Goal: Information Seeking & Learning: Learn about a topic

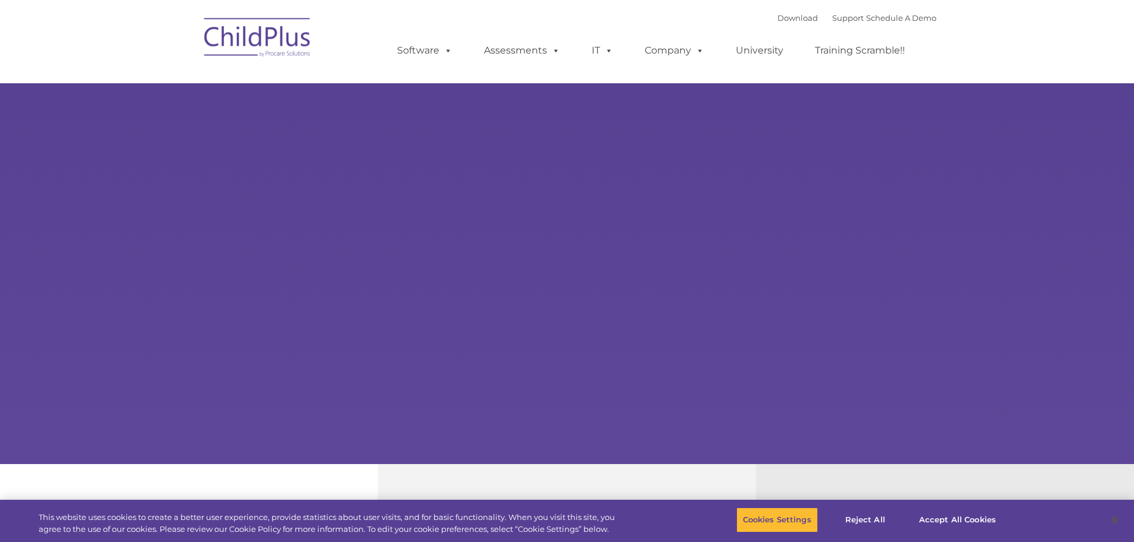
select select "MEDIUM"
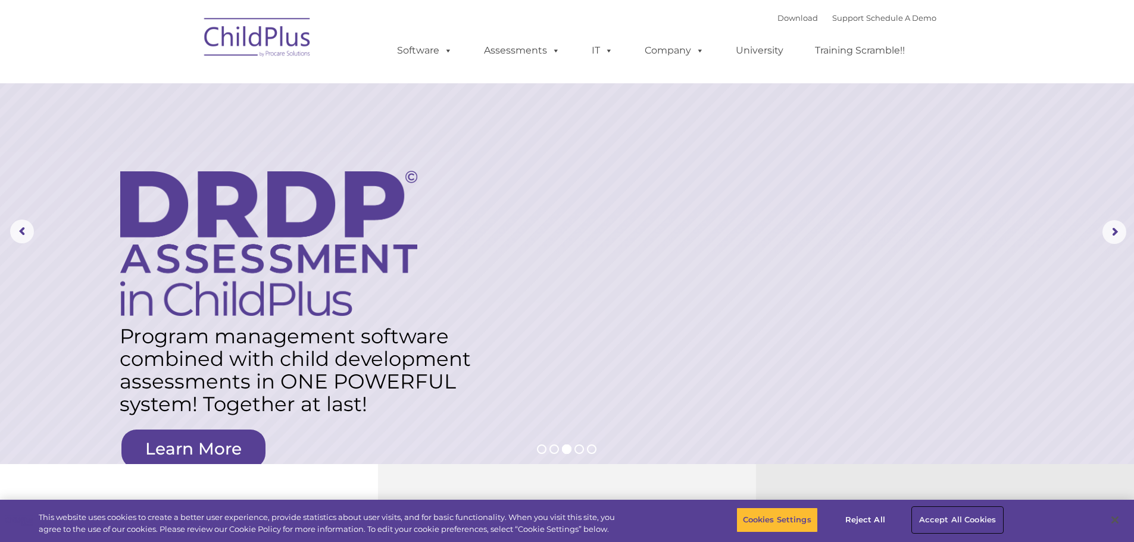
click at [961, 519] on button "Accept All Cookies" at bounding box center [958, 520] width 90 height 25
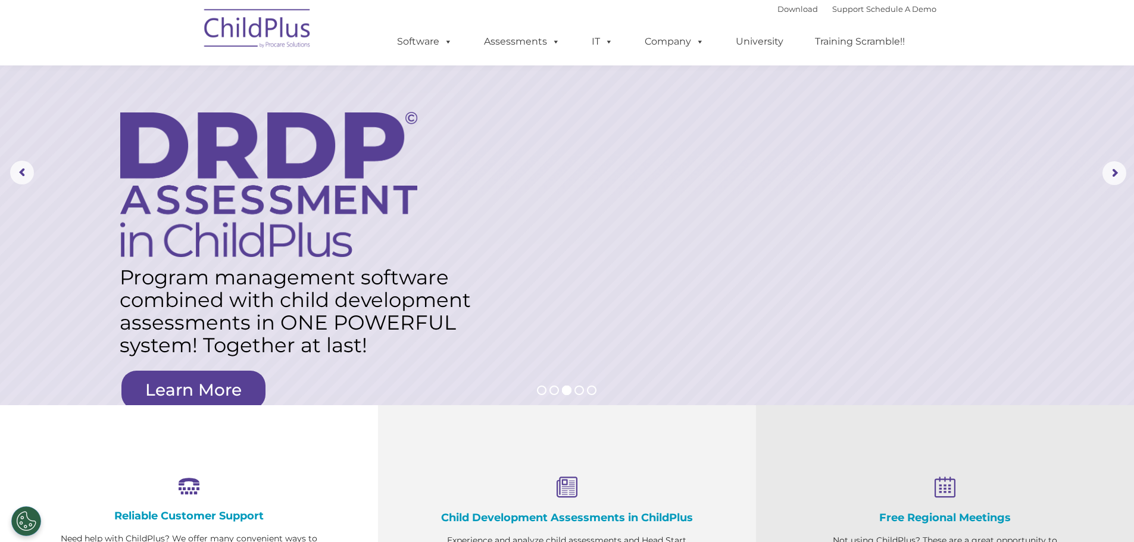
scroll to position [60, 0]
click at [1121, 173] on rs-arrow at bounding box center [1115, 173] width 24 height 24
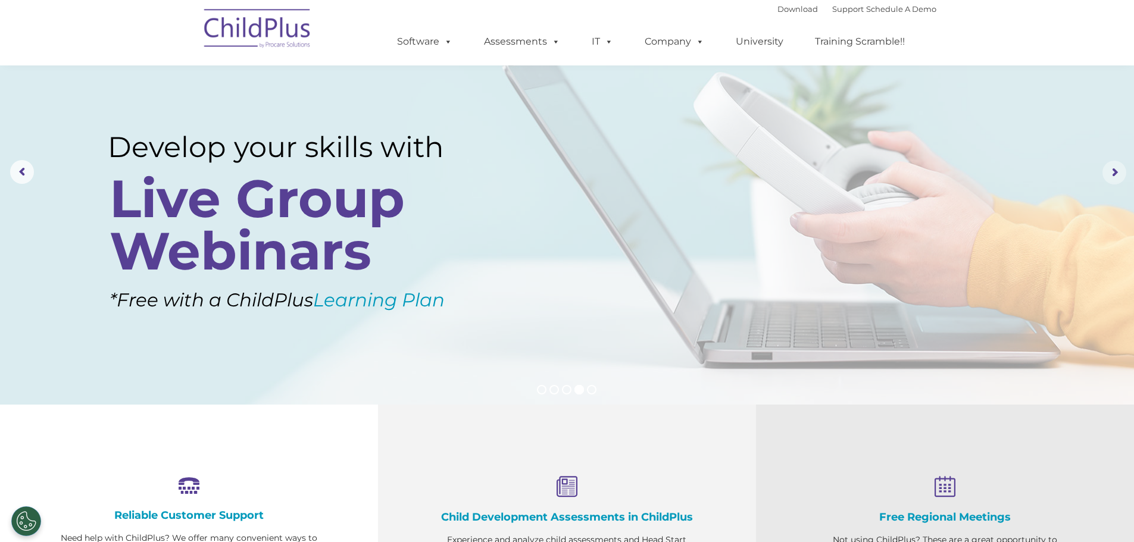
click at [1121, 173] on rs-arrow at bounding box center [1115, 173] width 24 height 24
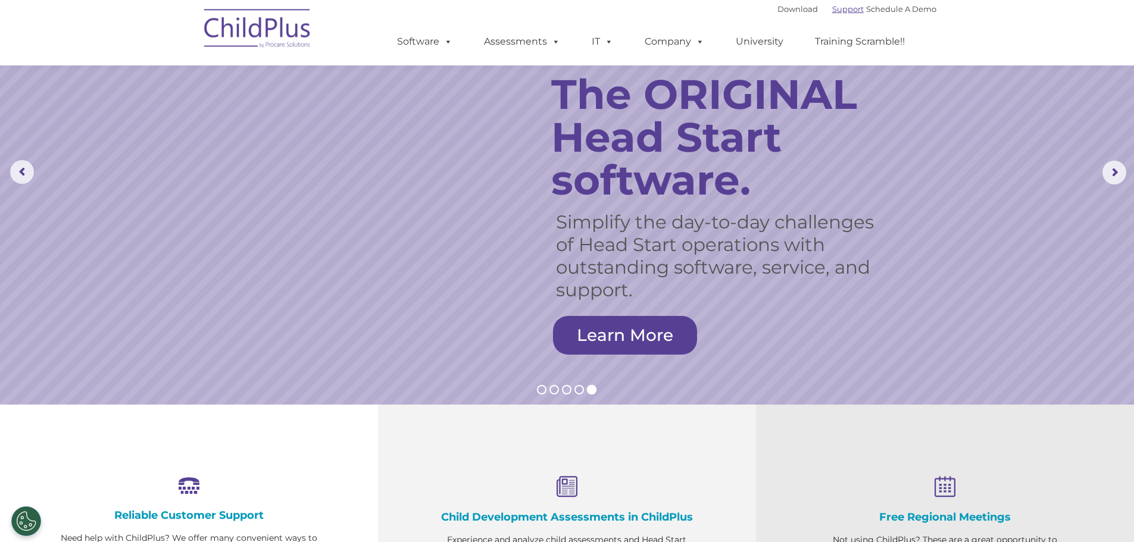
click at [841, 11] on link "Support" at bounding box center [848, 9] width 32 height 10
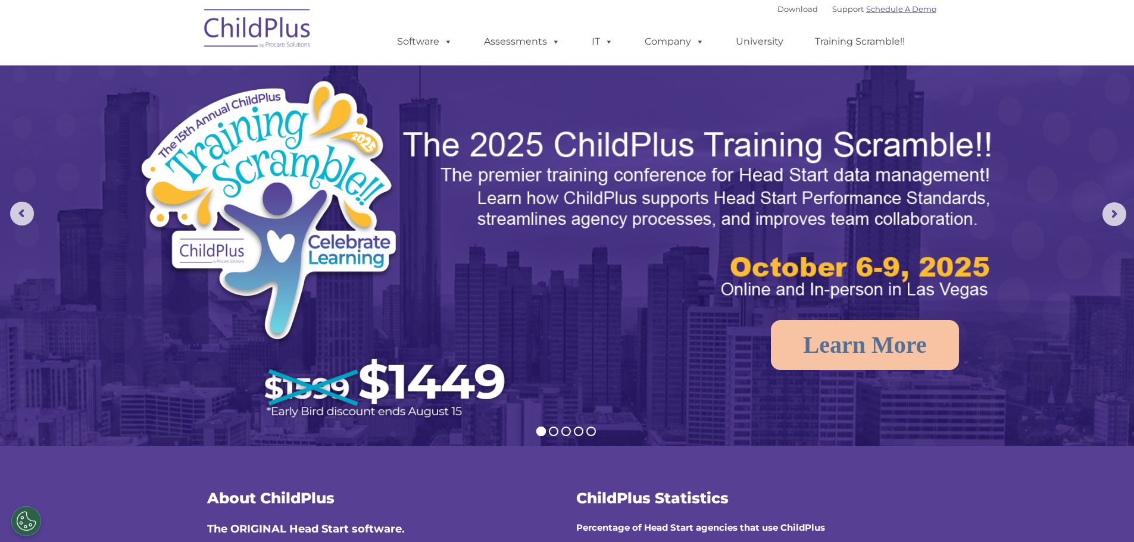
click at [893, 11] on link "Schedule A Demo" at bounding box center [901, 9] width 70 height 10
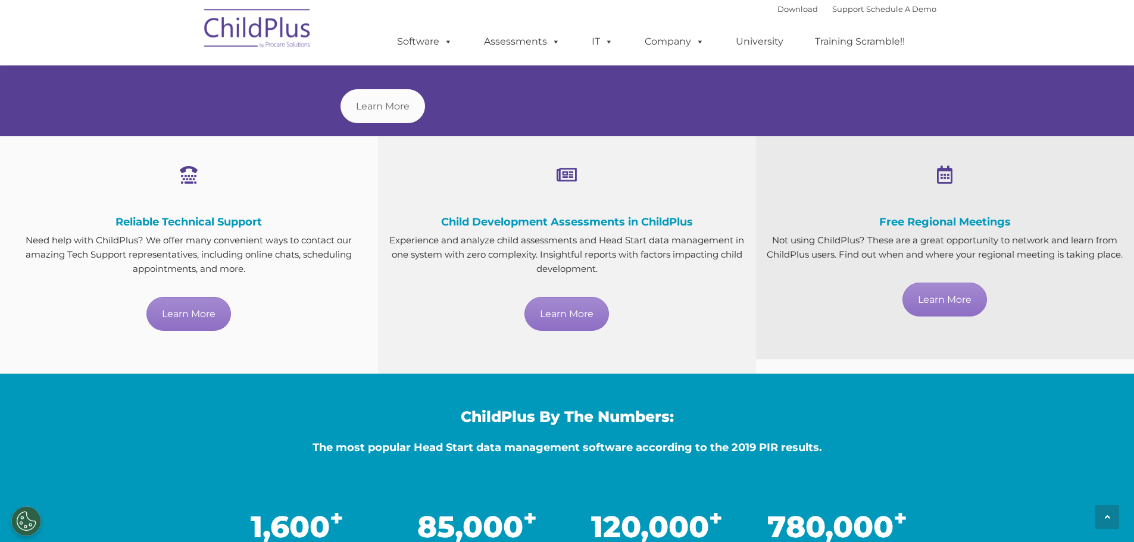
scroll to position [604, 0]
